Goal: Find specific page/section: Find specific page/section

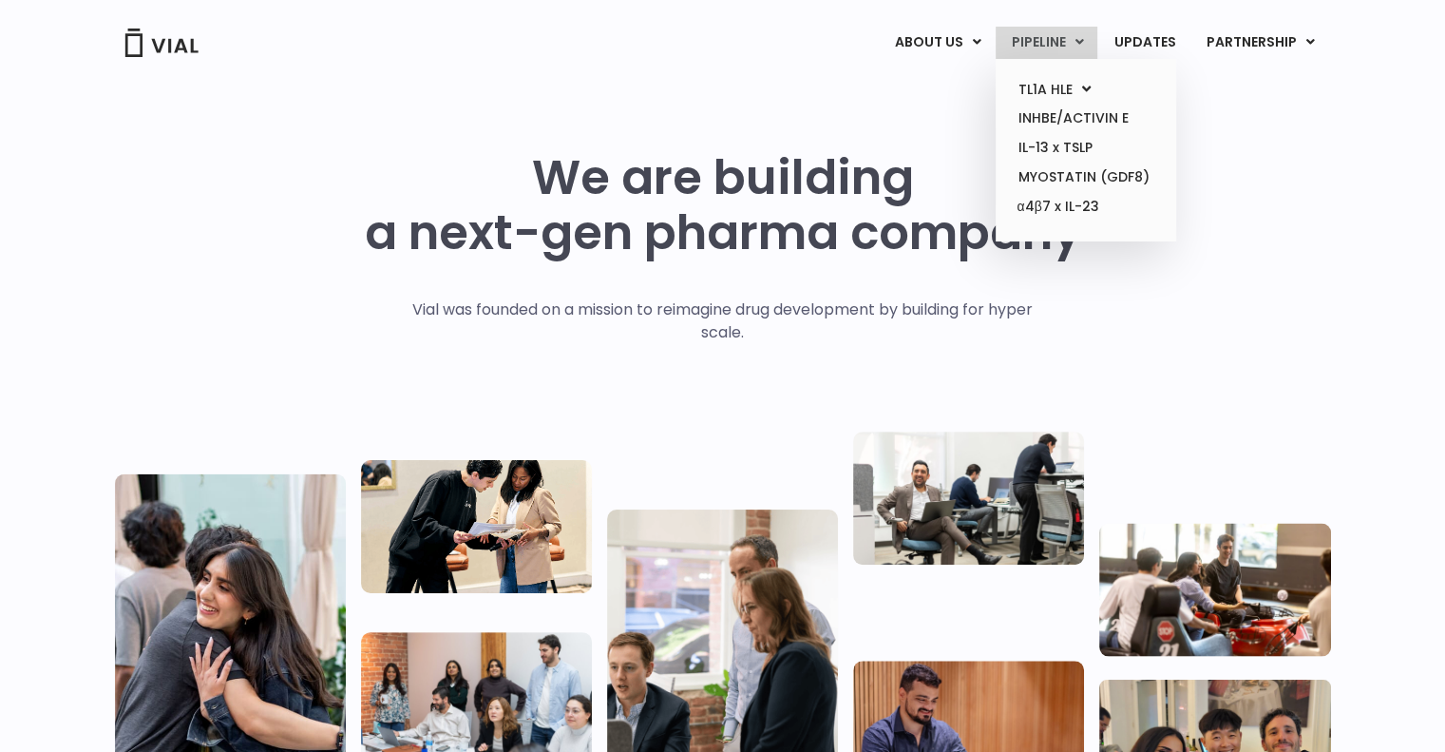
click at [1033, 40] on link "PIPELINE" at bounding box center [1047, 43] width 102 height 32
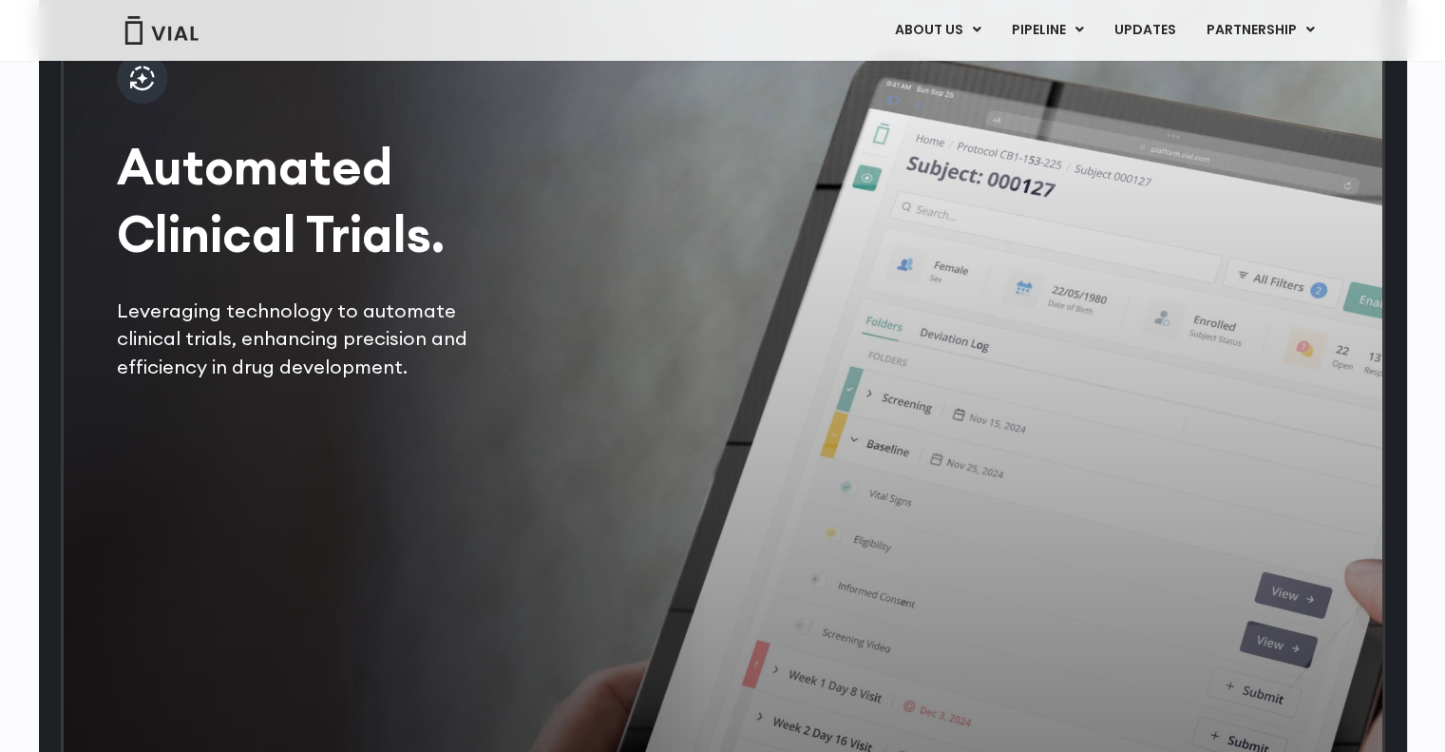
scroll to position [3778, 0]
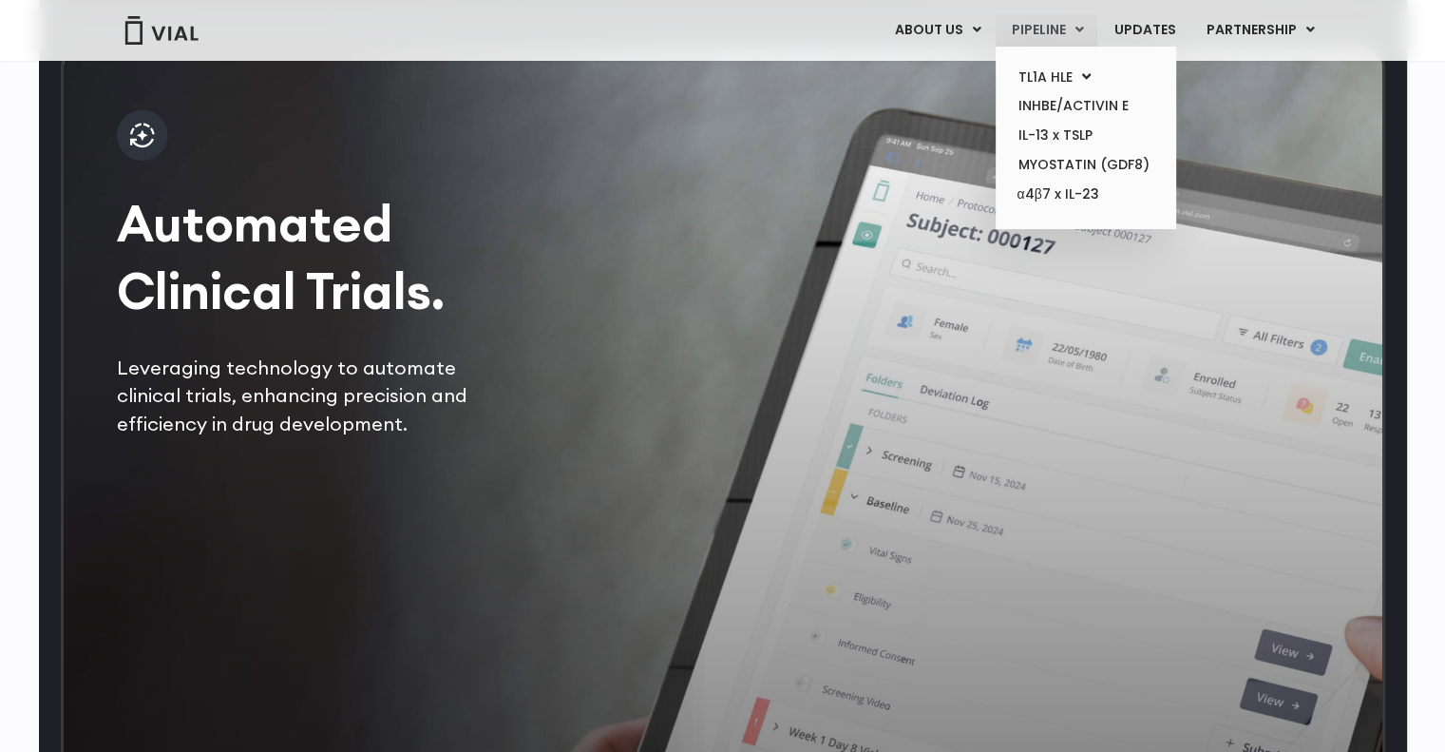
click at [1042, 31] on link "PIPELINE" at bounding box center [1047, 30] width 102 height 32
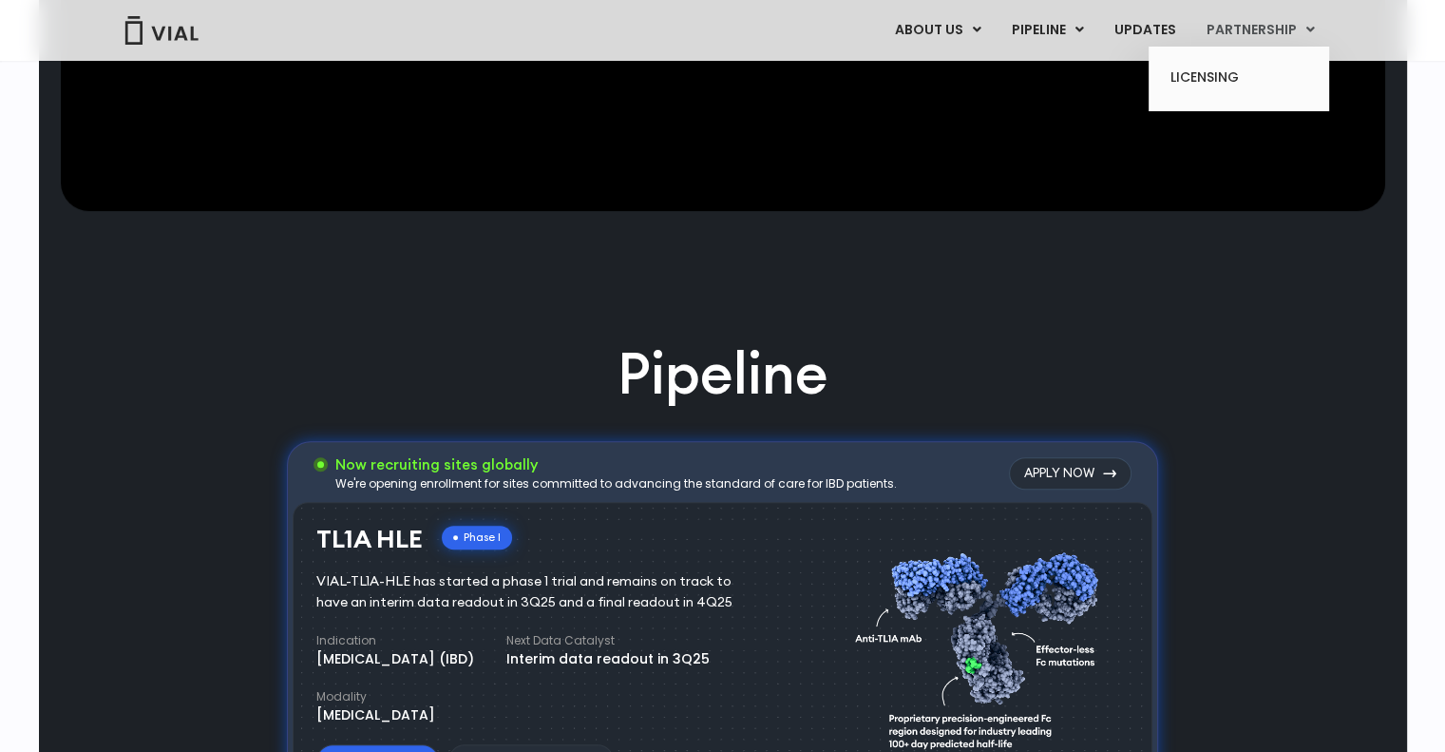
scroll to position [750, 0]
